Goal: Communication & Community: Answer question/provide support

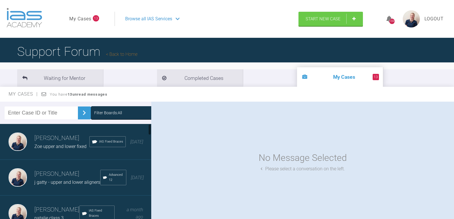
click at [131, 111] on div "Filter Boards: All" at bounding box center [133, 113] width 79 height 6
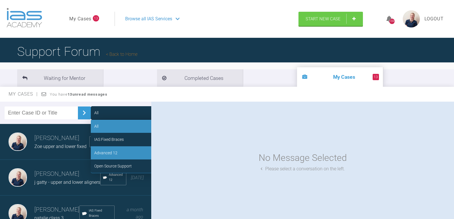
click at [127, 148] on div "Advanced 12" at bounding box center [134, 152] width 86 height 13
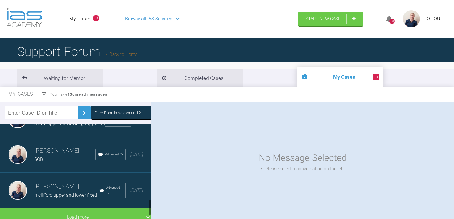
scroll to position [415, 0]
click at [59, 156] on div "SOB" at bounding box center [64, 159] width 61 height 7
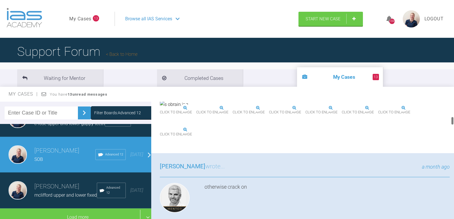
scroll to position [201, 0]
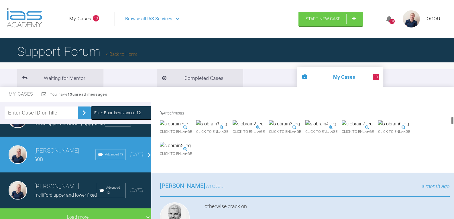
click at [188, 128] on img at bounding box center [174, 123] width 28 height 7
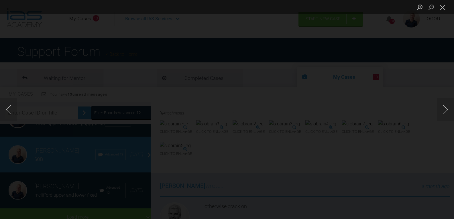
click at [227, 110] on img "Lightbox" at bounding box center [227, 110] width 0 height 0
click at [227, 110] on img "Lightbox" at bounding box center [227, 109] width 14 height 7
click at [223, 96] on img "Lightbox" at bounding box center [228, 109] width 912 height 440
click at [443, 10] on button "Close lightbox" at bounding box center [442, 7] width 11 height 10
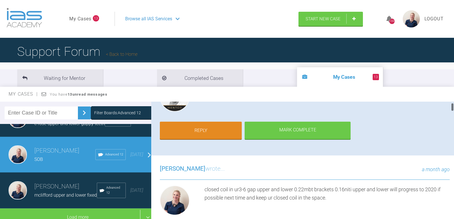
scroll to position [86, 0]
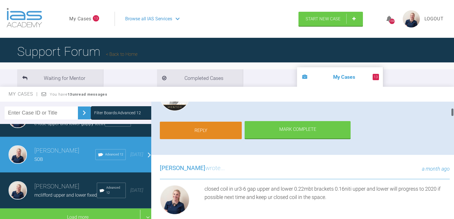
click at [197, 129] on link "Reply" at bounding box center [201, 131] width 82 height 18
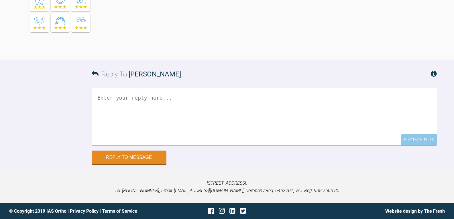
scroll to position [2564, 0]
click at [193, 124] on textarea at bounding box center [264, 116] width 345 height 57
click at [409, 142] on div "Attach Files" at bounding box center [419, 139] width 36 height 11
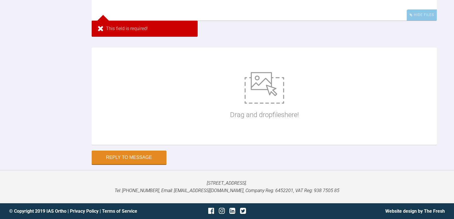
click at [232, 139] on div "Drag and drop files here!" at bounding box center [264, 96] width 69 height 86
type input "C:\fakepath\s obrain8.jpg"
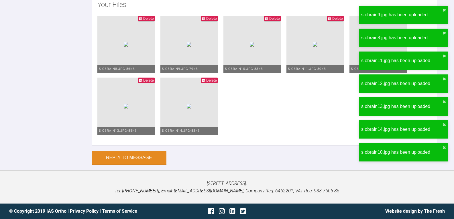
scroll to position [2621, 0]
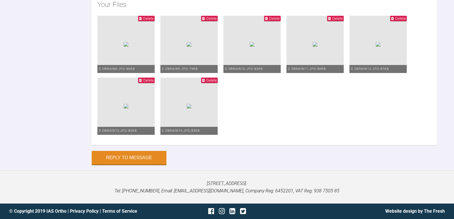
type textarea "closed coil gap UR7-3 upper and lower 2020 niti next time: 1925niti if i can ca…"
click at [148, 160] on button "Reply to Message" at bounding box center [129, 159] width 75 height 14
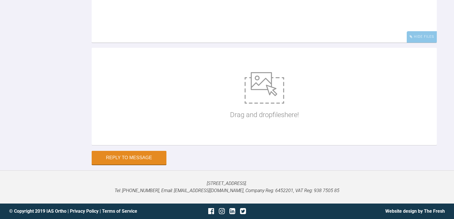
scroll to position [2684, 0]
